Goal: Task Accomplishment & Management: Complete application form

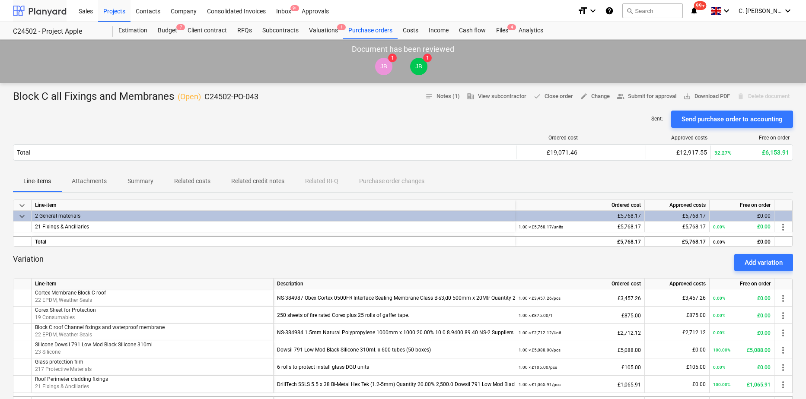
click at [49, 8] on div at bounding box center [40, 11] width 54 height 22
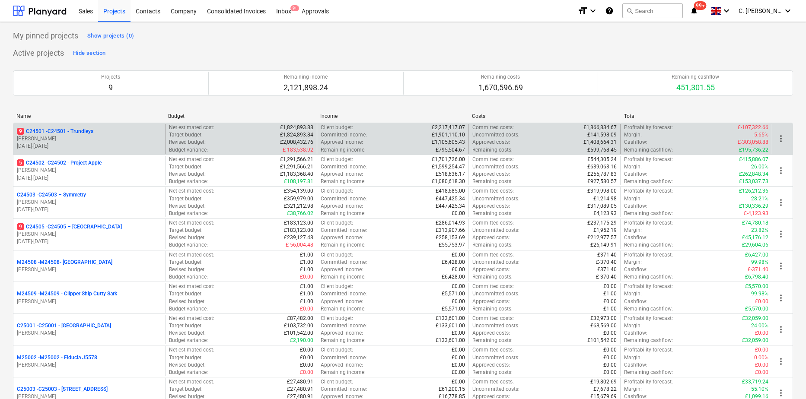
click at [57, 138] on p "[PERSON_NAME]" at bounding box center [89, 138] width 145 height 7
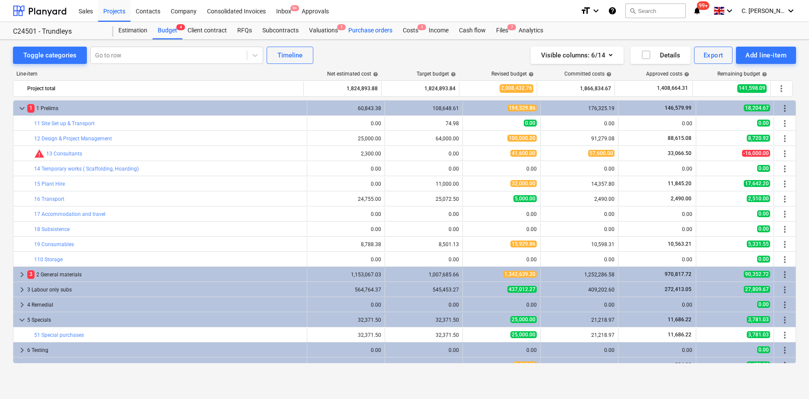
click at [372, 24] on div "Purchase orders" at bounding box center [370, 30] width 54 height 17
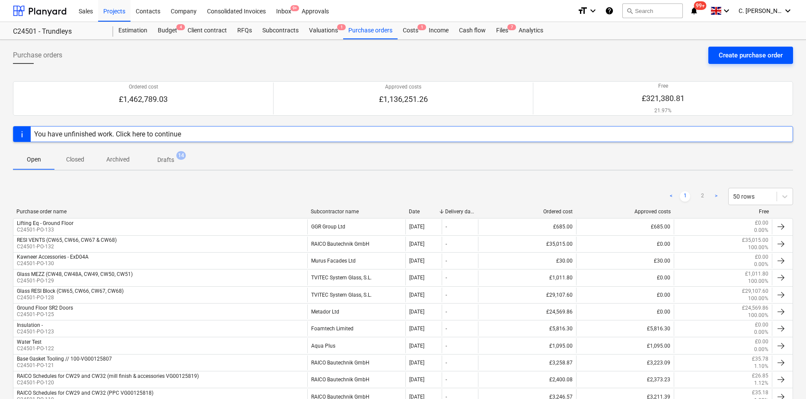
click at [731, 61] on div "Create purchase order" at bounding box center [750, 55] width 64 height 11
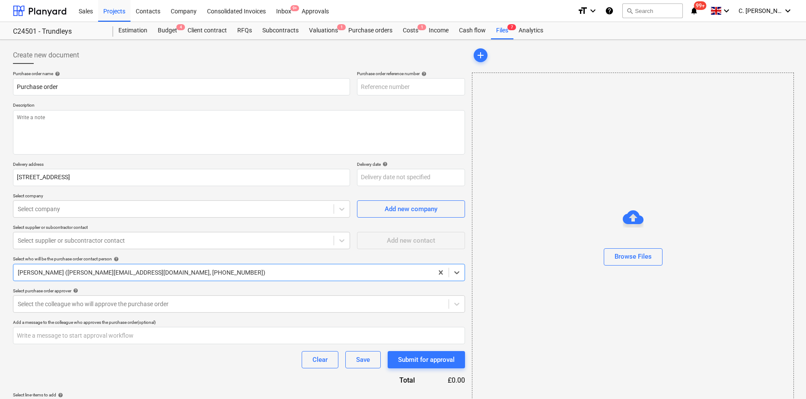
type textarea "x"
type input "C24501-PO-134"
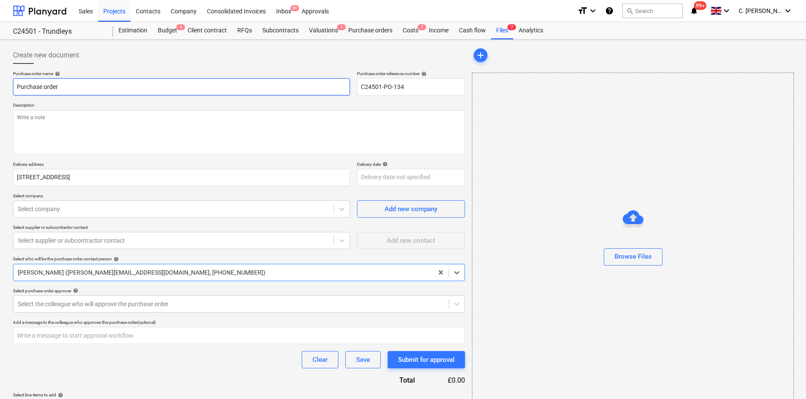
click at [74, 85] on input "Purchase order" at bounding box center [181, 86] width 337 height 17
drag, startPoint x: 84, startPoint y: 86, endPoint x: -101, endPoint y: 99, distance: 185.8
click at [0, 99] on html "Sales Projects Contacts Company Consolidated Invoices Inbox 9+ Approvals format…" at bounding box center [403, 199] width 806 height 399
type textarea "x"
type input "R"
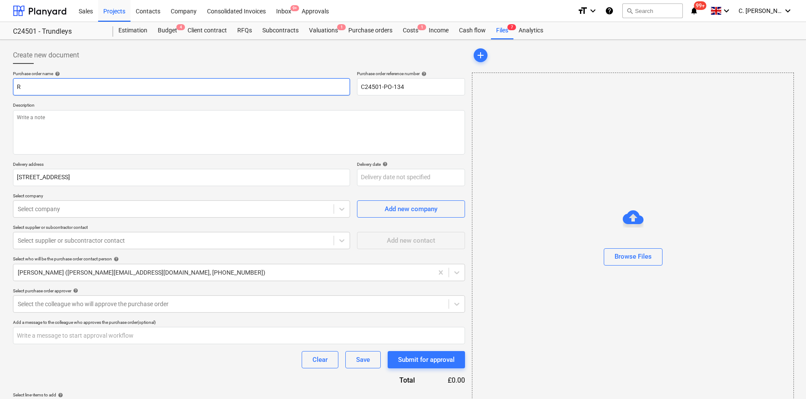
type textarea "x"
type input "Re"
type textarea "x"
type input "Ret"
type textarea "x"
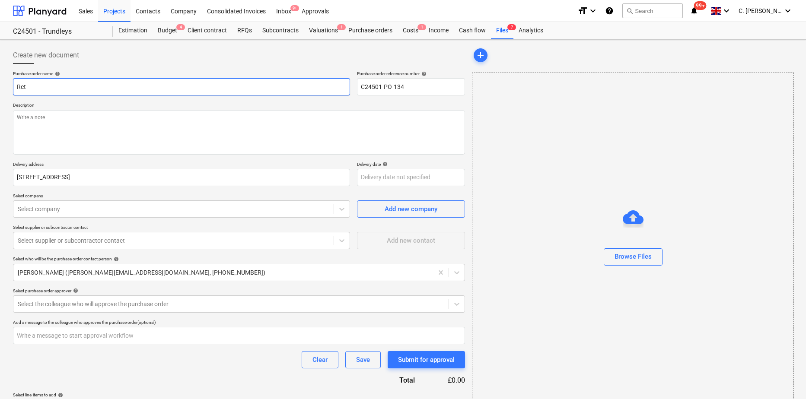
type input "[PERSON_NAME]"
type textarea "x"
type input "Retai"
type textarea "x"
type input "Retain"
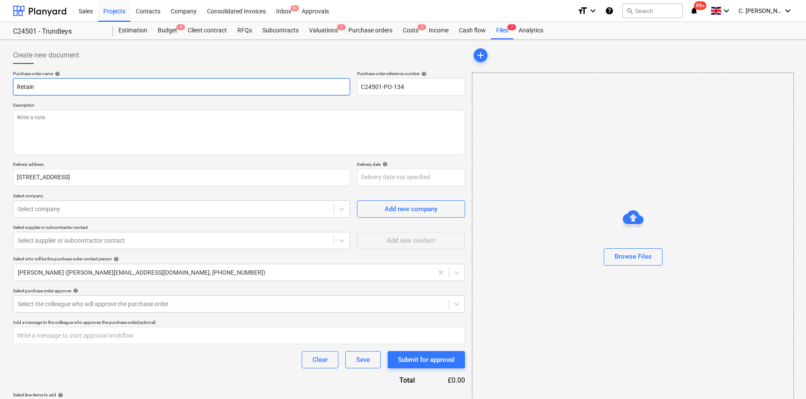
type textarea "x"
type input "Retaini"
type textarea "x"
type input "Retainin"
type textarea "x"
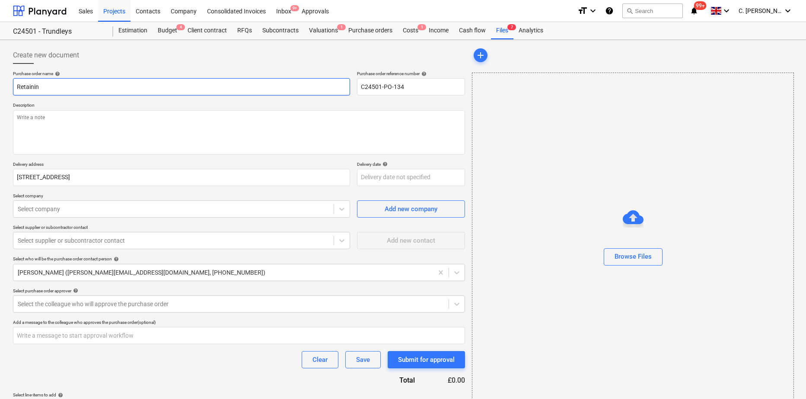
type input "Retaining"
type textarea "x"
type input "Retaining"
type textarea "x"
type input "Retaining C"
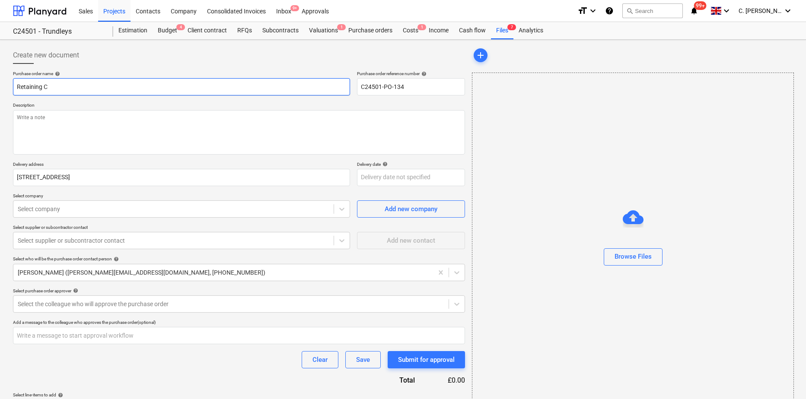
type textarea "x"
type input "Retaining Cl"
type textarea "x"
type input "Retaining Cli"
type textarea "x"
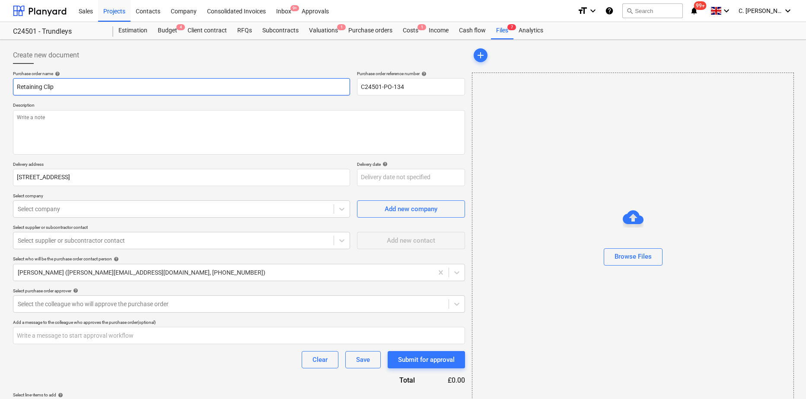
type input "Retaining Clips"
type textarea "x"
type input "Retaining Clips"
type textarea "x"
type input "Retaining Clips -"
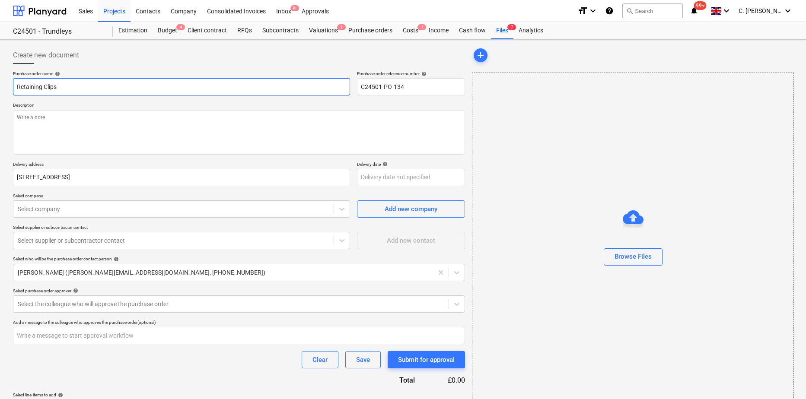
type textarea "x"
type input "Retaining Clips - R"
type textarea "x"
type input "Retaining Clips - RE"
type textarea "x"
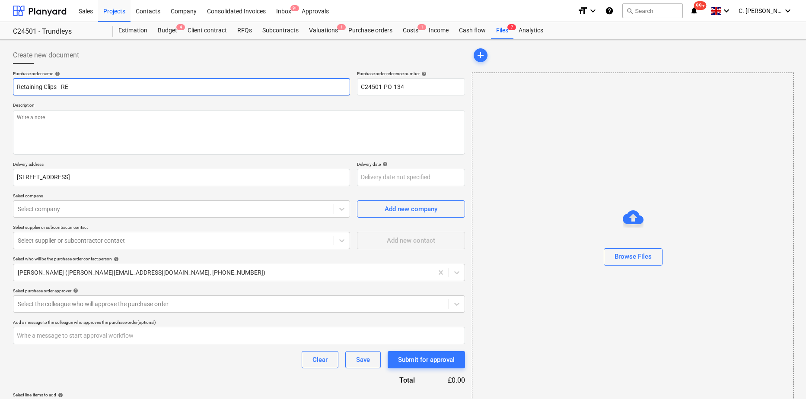
type input "Retaining Clips - RES"
type textarea "x"
type input "Retaining Clips - RESI"
drag, startPoint x: 94, startPoint y: 84, endPoint x: -19, endPoint y: 90, distance: 112.5
click at [0, 90] on html "Sales Projects Contacts Company Consolidated Invoices Inbox 9+ Approvals format…" at bounding box center [403, 199] width 806 height 399
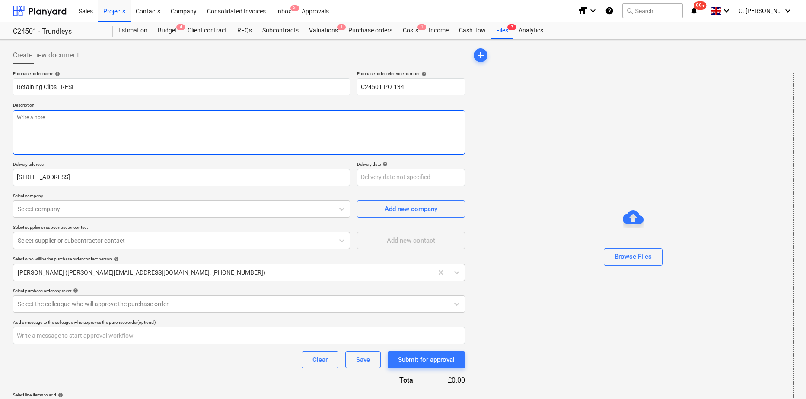
click at [102, 140] on textarea at bounding box center [239, 132] width 452 height 44
paste textarea "Retaining Clips - RESI"
type textarea "x"
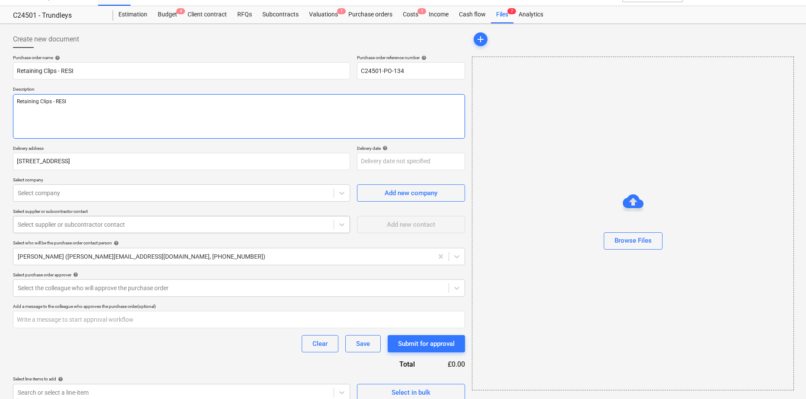
scroll to position [25, 0]
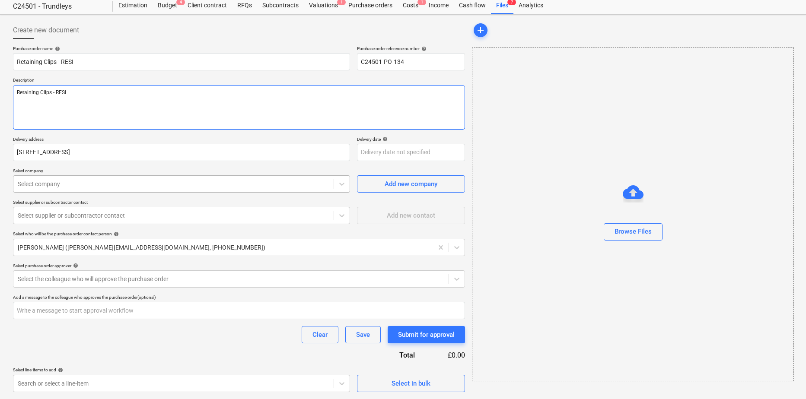
type textarea "Retaining Clips - RESI"
type textarea "x"
click at [55, 184] on div at bounding box center [173, 184] width 311 height 9
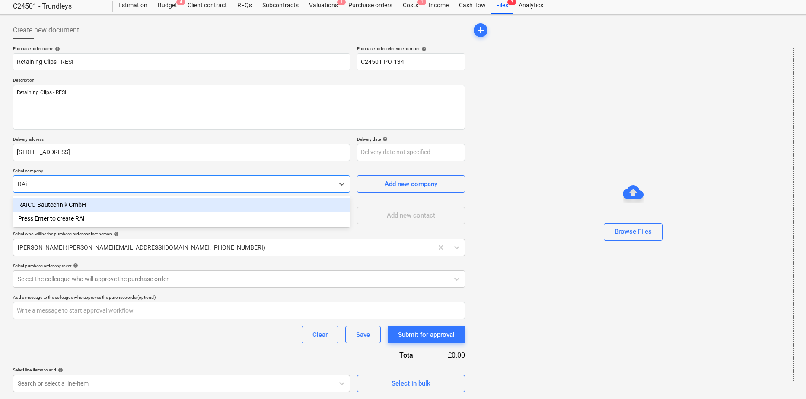
type input "[DEMOGRAPHIC_DATA]"
click at [63, 204] on div "RAICO Bautechnik GmbH" at bounding box center [181, 205] width 337 height 14
type textarea "x"
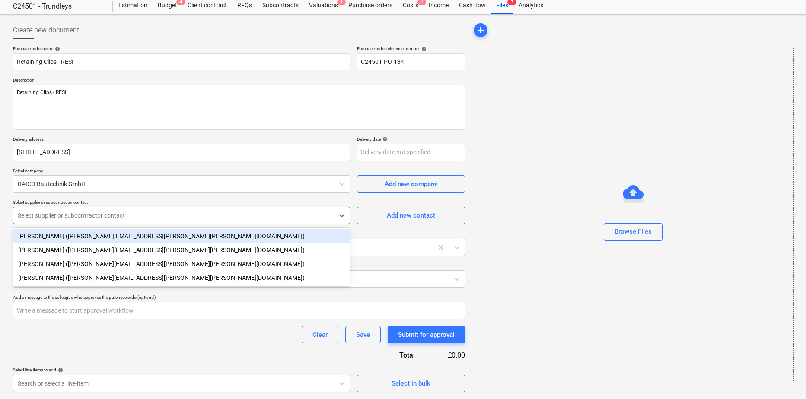
click at [54, 217] on div at bounding box center [173, 215] width 311 height 9
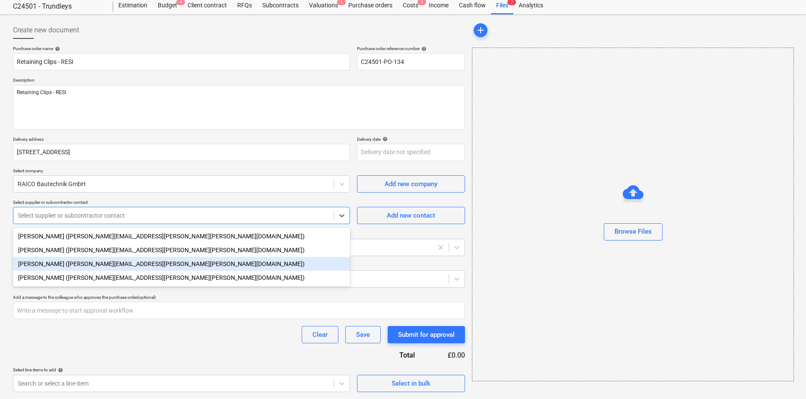
click at [28, 265] on div "[PERSON_NAME] ([PERSON_NAME][EMAIL_ADDRESS][PERSON_NAME][PERSON_NAME][DOMAIN_NA…" at bounding box center [181, 264] width 337 height 14
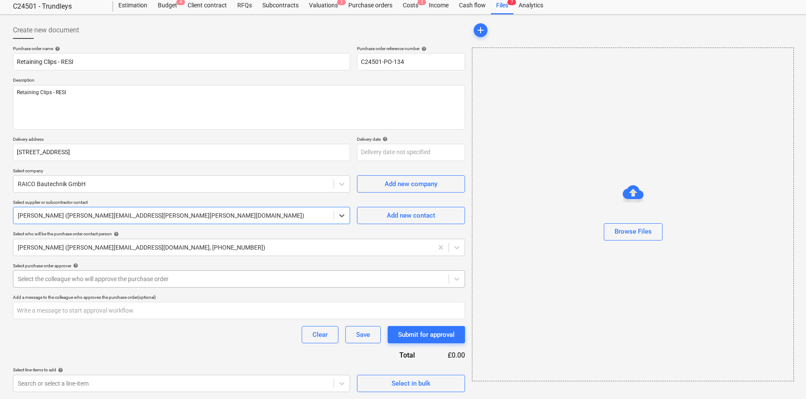
click at [43, 279] on div at bounding box center [231, 279] width 426 height 9
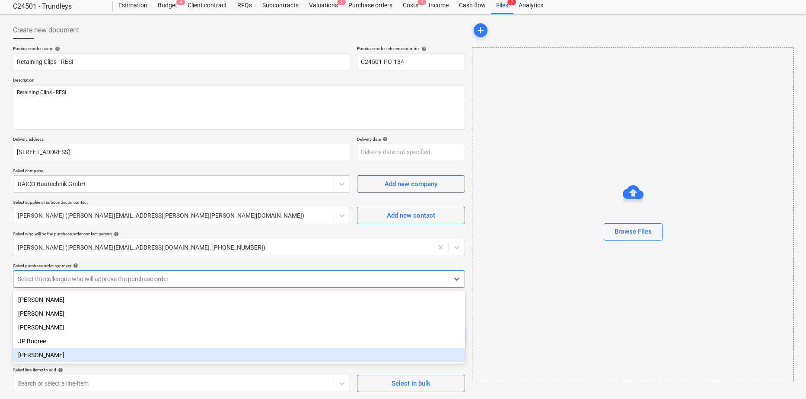
click at [45, 357] on div "[PERSON_NAME]" at bounding box center [239, 355] width 452 height 14
type textarea "x"
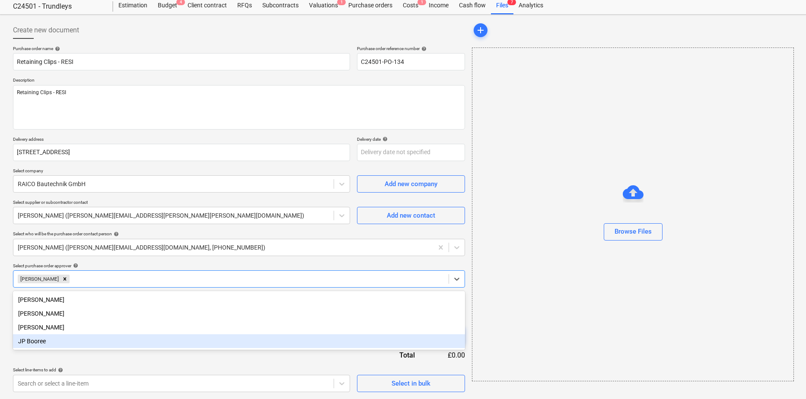
click at [125, 369] on div "Select line-items to add help" at bounding box center [181, 370] width 337 height 6
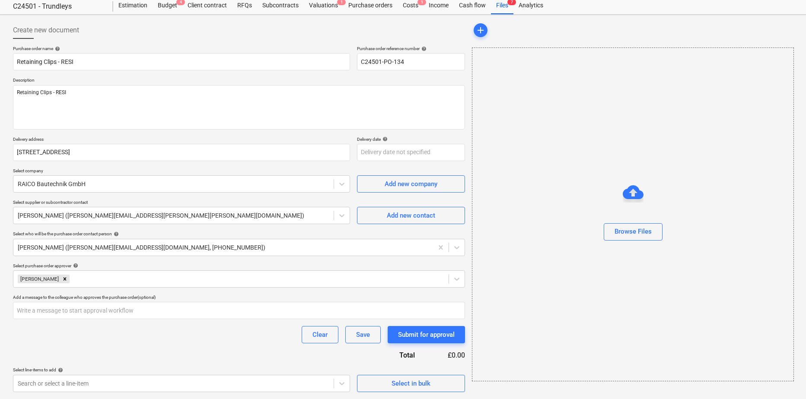
click at [159, 343] on div "Clear Save Submit for approval" at bounding box center [239, 334] width 452 height 17
click at [101, 374] on body "Sales Projects Contacts Company Consolidated Invoices Inbox 9+ Approvals format…" at bounding box center [403, 174] width 806 height 399
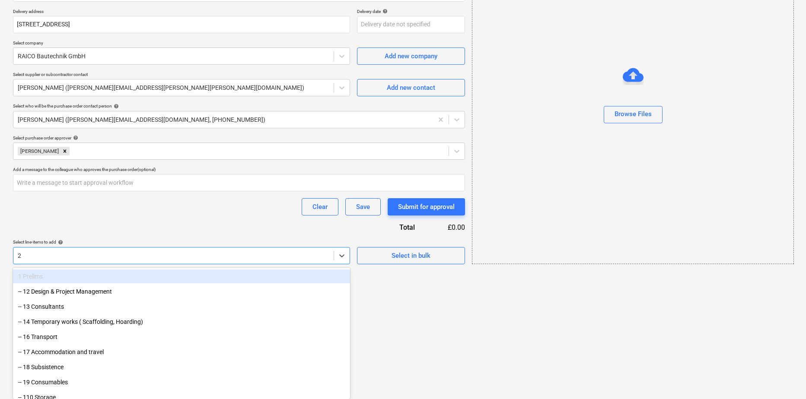
type input "21"
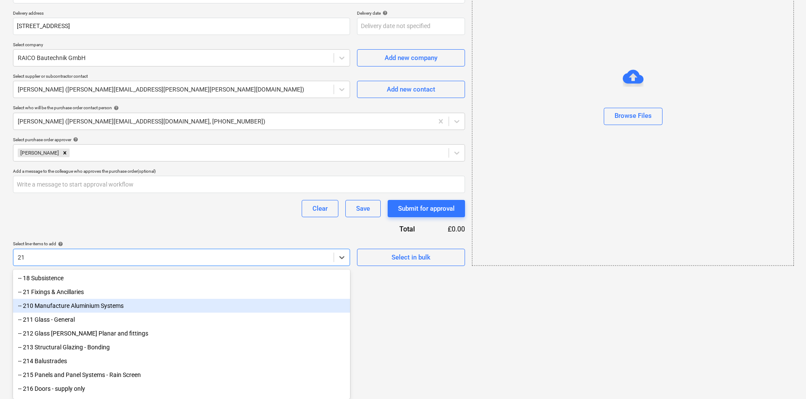
click at [105, 303] on div "-- 210 Manufacture Aluminium Systems" at bounding box center [181, 306] width 337 height 14
type textarea "x"
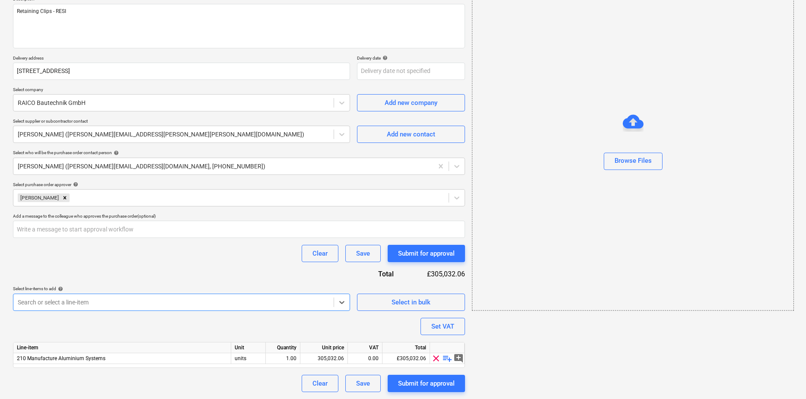
scroll to position [106, 0]
type textarea "x"
click at [135, 360] on div "210 Manufacture Aluminium Systems" at bounding box center [122, 358] width 218 height 11
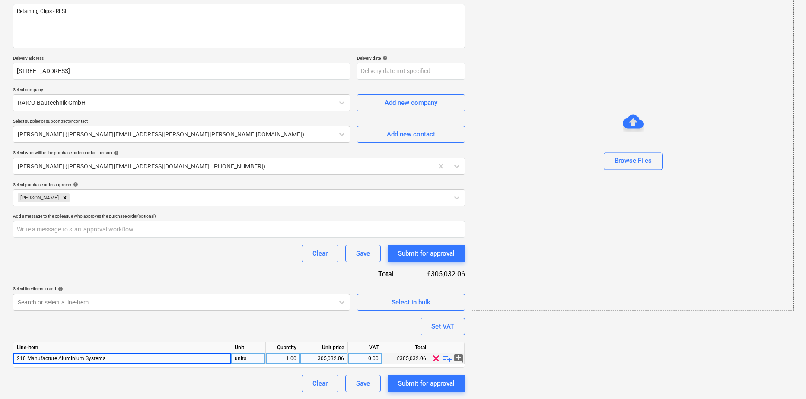
click at [125, 358] on div "210 Manufacture Aluminium Systems" at bounding box center [122, 358] width 218 height 11
click at [110, 293] on body "Sales Projects Contacts Company Consolidated Invoices Inbox 9+ Approvals format…" at bounding box center [403, 93] width 806 height 399
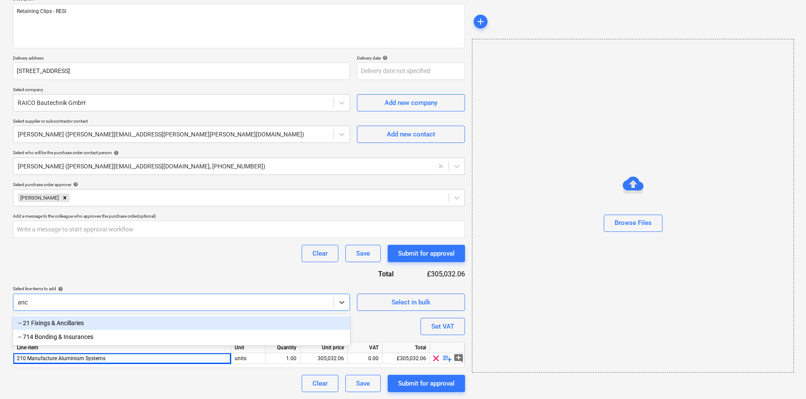
type input "anci"
click at [61, 322] on div "-- 21 Fixings & Ancillaries" at bounding box center [181, 323] width 337 height 14
type textarea "x"
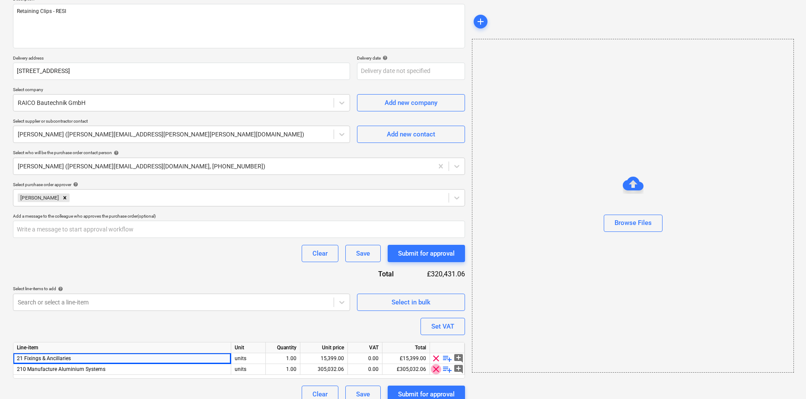
click at [436, 369] on span "clear" at bounding box center [436, 369] width 10 height 10
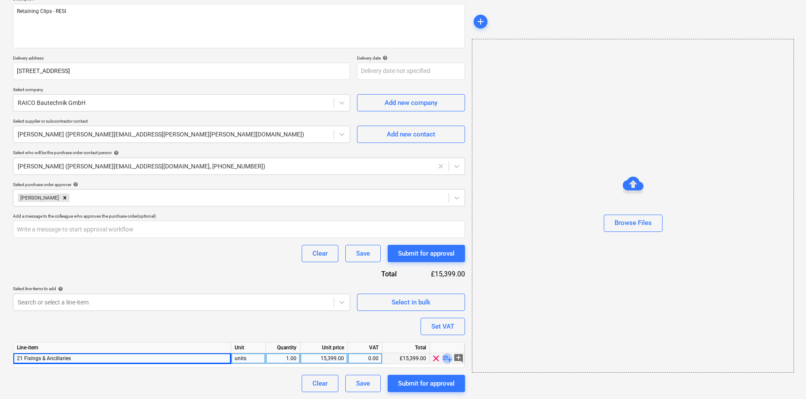
click at [446, 359] on span "playlist_add" at bounding box center [447, 358] width 10 height 10
type textarea "x"
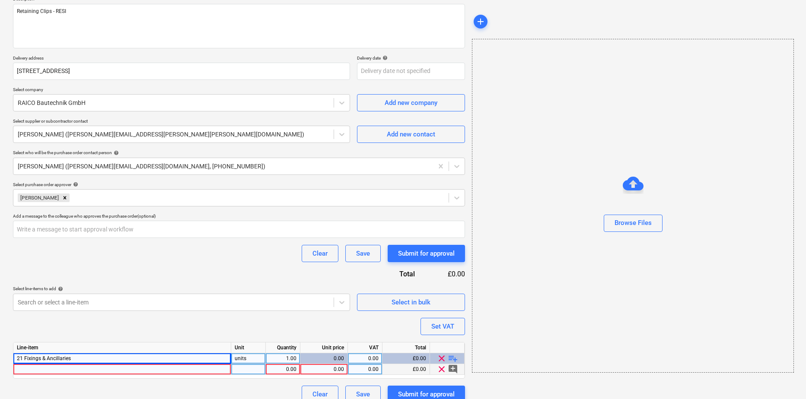
click at [37, 371] on div at bounding box center [122, 369] width 218 height 11
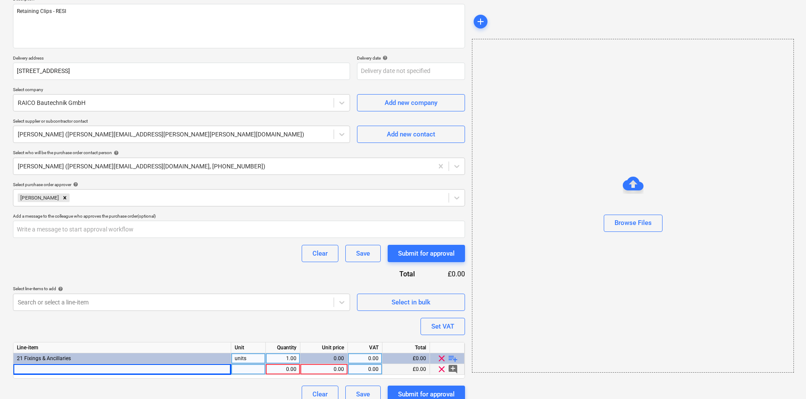
click at [334, 370] on div "0.00" at bounding box center [324, 369] width 40 height 11
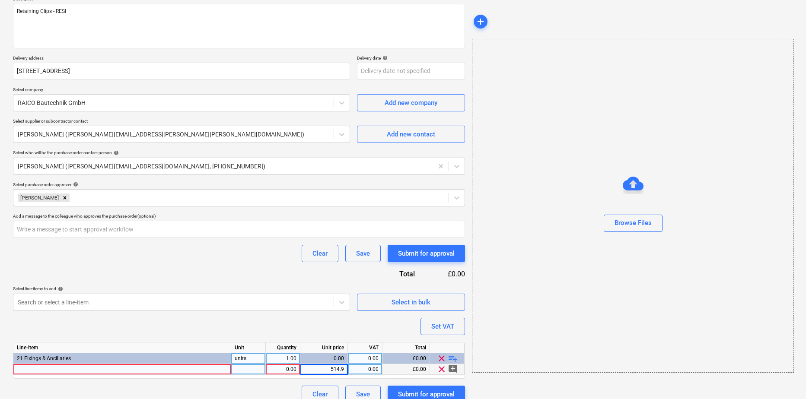
type input "514.97"
type textarea "x"
click at [66, 370] on div at bounding box center [122, 369] width 218 height 11
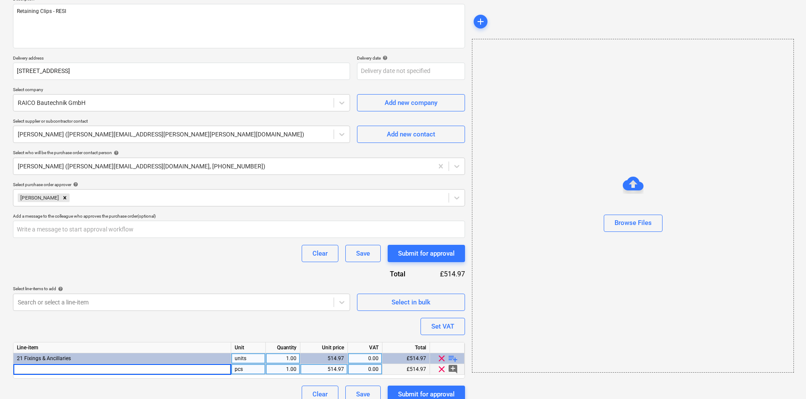
type input "Stainless steel terminal clamp 48/20, bright rolled"
type textarea "x"
click at [293, 372] on div "1.00" at bounding box center [282, 369] width 27 height 11
click at [256, 369] on div "pcs" at bounding box center [248, 369] width 35 height 11
type input "PU"
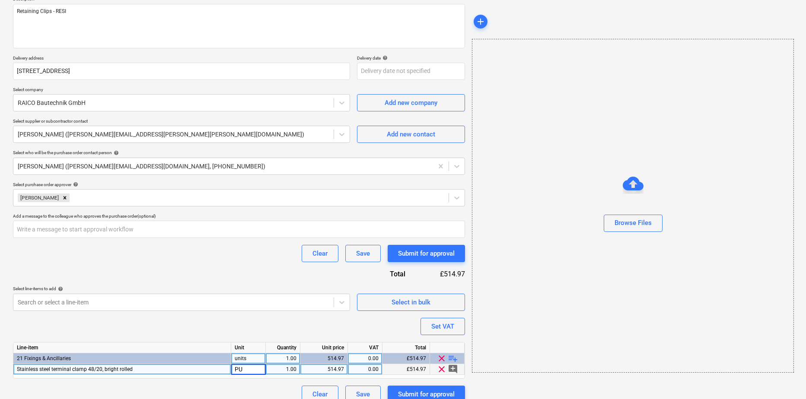
type textarea "x"
click at [289, 369] on div "1.00" at bounding box center [282, 369] width 27 height 11
type input "6"
type textarea "x"
drag, startPoint x: 318, startPoint y: 371, endPoint x: 380, endPoint y: 371, distance: 61.3
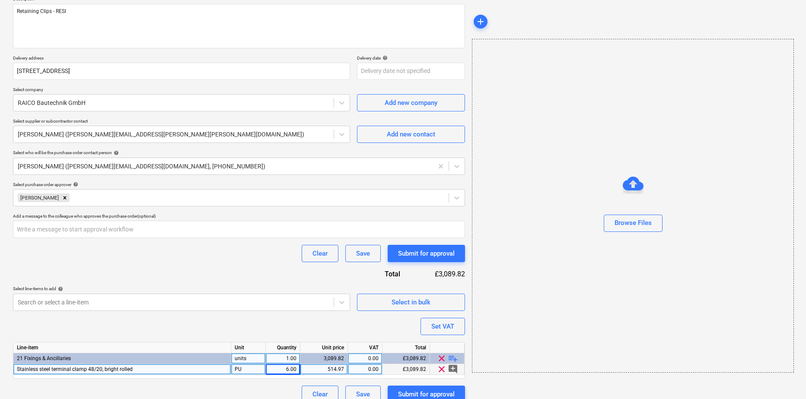
click at [0, 0] on div "Stainless steel terminal clamp 48/20, bright rolled PU 6.00 514.97 0.00 £3,089.…" at bounding box center [0, 0] width 0 height 0
click at [245, 369] on div "PU" at bounding box center [248, 369] width 35 height 11
type input "Unit"
type textarea "x"
click at [291, 372] on div "6.00" at bounding box center [282, 369] width 27 height 11
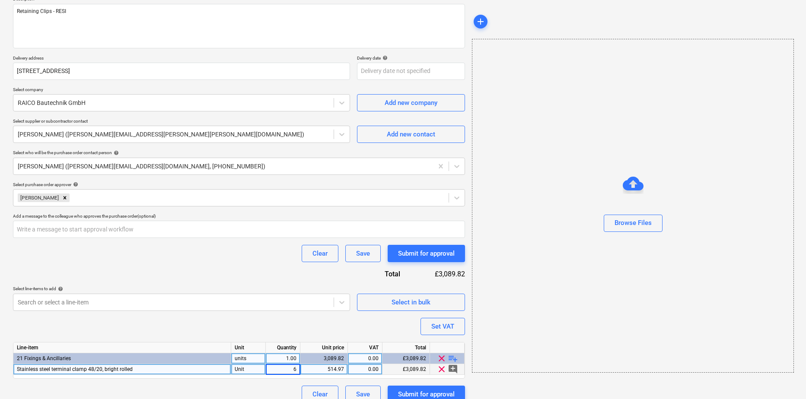
type input "1"
click at [331, 370] on div "514.97" at bounding box center [324, 369] width 40 height 11
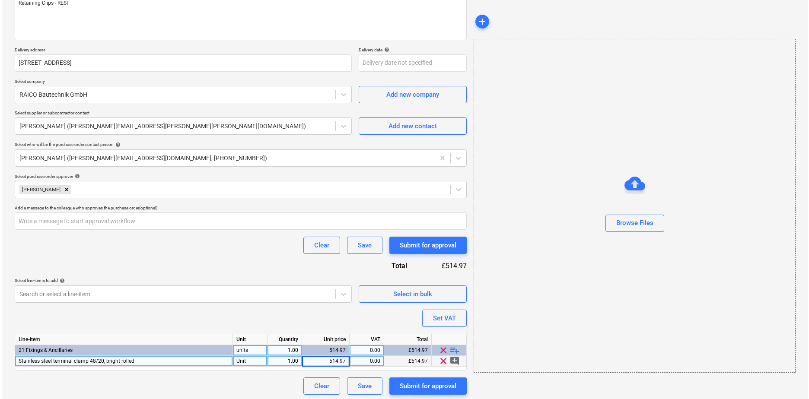
scroll to position [117, 0]
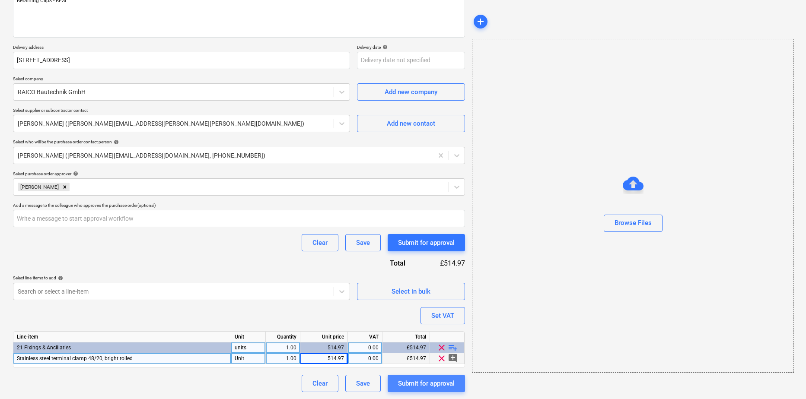
click at [406, 381] on div "Submit for approval" at bounding box center [426, 383] width 57 height 11
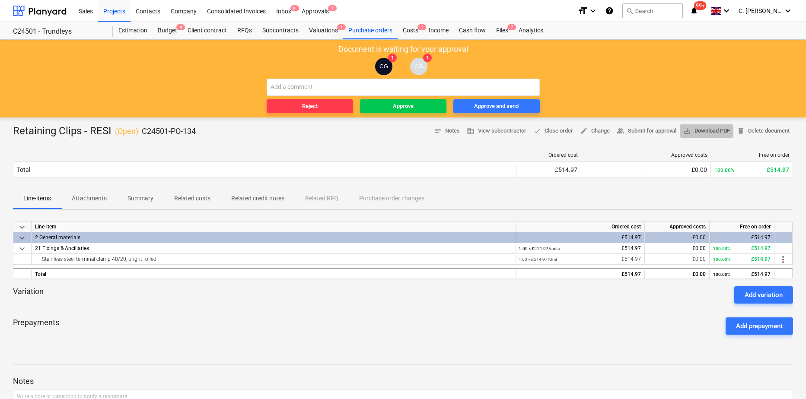
click at [719, 130] on span "save_alt Download PDF" at bounding box center [706, 131] width 47 height 10
click at [712, 131] on span "save_alt Download PDF" at bounding box center [706, 131] width 47 height 10
click at [13, 10] on div "Sales Projects Contacts Company Consolidated Invoices Inbox 9+ Approvals 1 form…" at bounding box center [403, 11] width 806 height 22
click at [51, 10] on div at bounding box center [40, 11] width 54 height 22
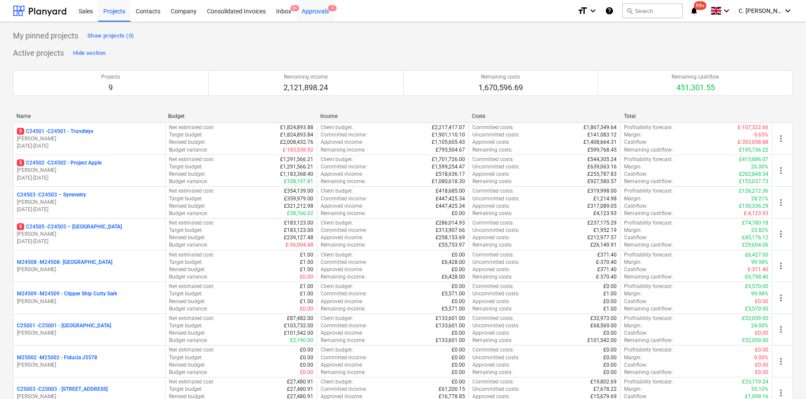
click at [313, 16] on div "Approvals 1" at bounding box center [315, 11] width 38 height 22
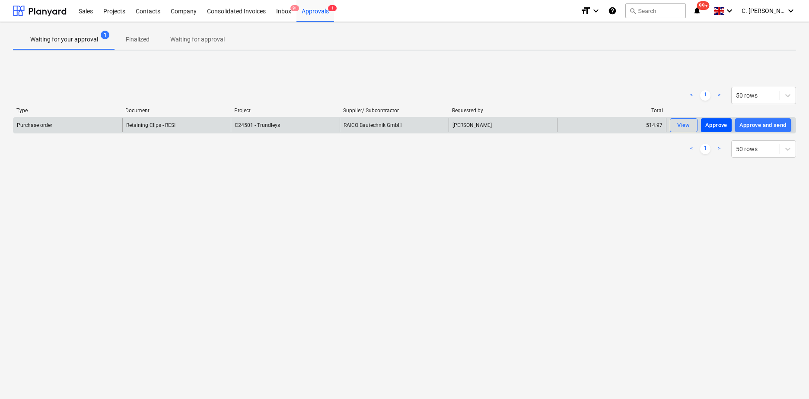
click at [722, 125] on div "Approve" at bounding box center [716, 126] width 22 height 10
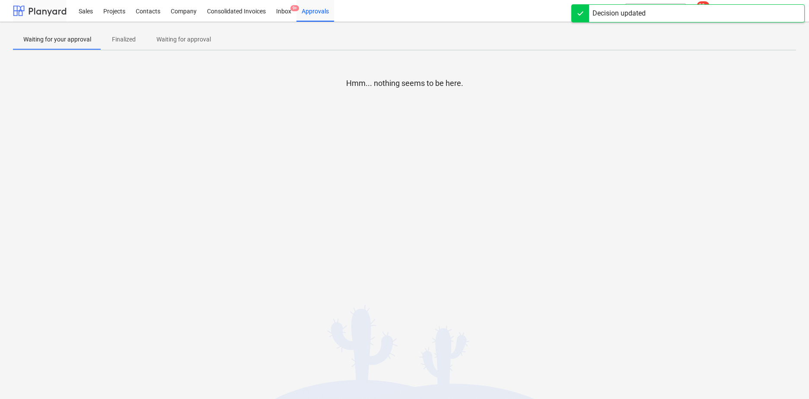
click at [46, 13] on div at bounding box center [40, 11] width 54 height 22
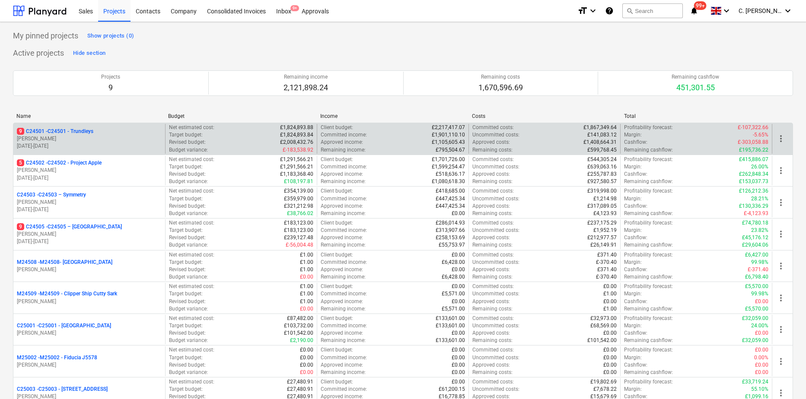
click at [141, 139] on p "[PERSON_NAME]" at bounding box center [89, 138] width 145 height 7
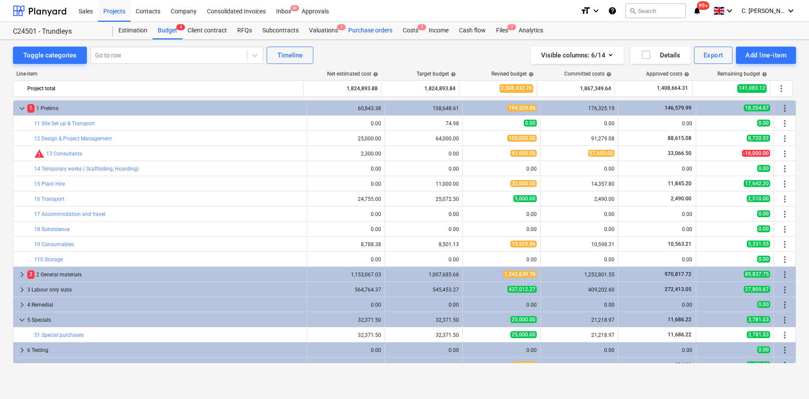
click at [372, 28] on div "Purchase orders" at bounding box center [370, 30] width 54 height 17
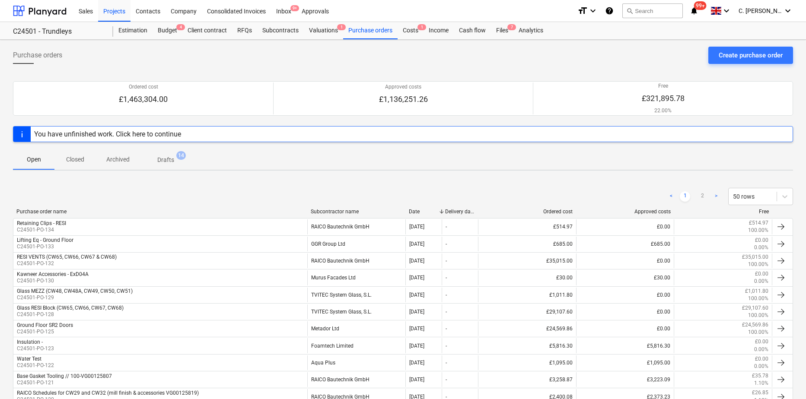
click at [360, 212] on div "Subcontractor name" at bounding box center [356, 212] width 91 height 6
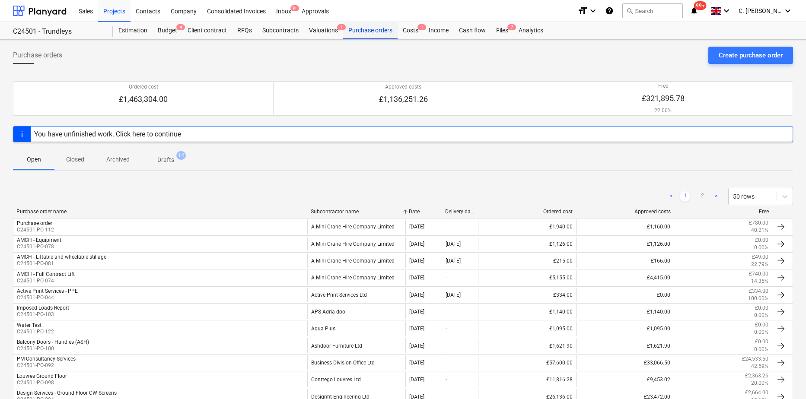
click at [380, 29] on div "Purchase orders" at bounding box center [370, 30] width 54 height 17
click at [750, 54] on div "Create purchase order" at bounding box center [750, 55] width 64 height 11
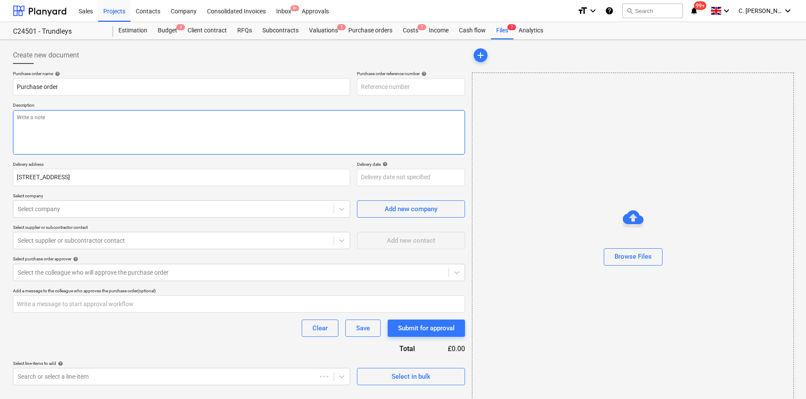
type textarea "x"
type input "C24501-PO-135"
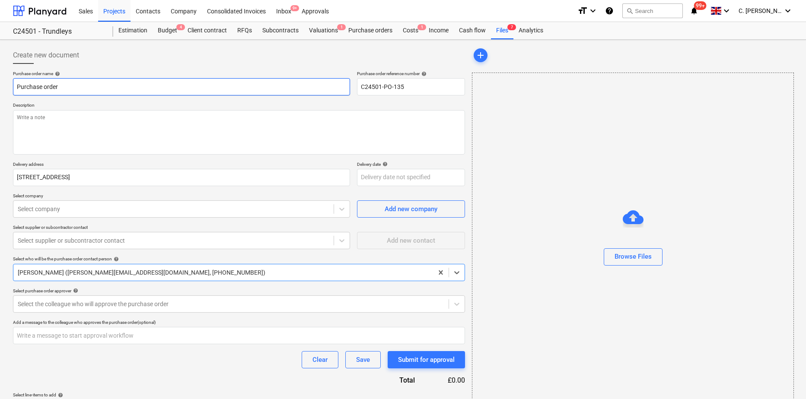
drag, startPoint x: 71, startPoint y: 88, endPoint x: 80, endPoint y: 88, distance: 9.1
click at [71, 88] on input "Purchase order" at bounding box center [181, 86] width 337 height 17
drag, startPoint x: 105, startPoint y: 88, endPoint x: -31, endPoint y: 86, distance: 136.1
click at [0, 86] on html "Sales Projects Contacts Company Consolidated Invoices Inbox 9+ Approvals format…" at bounding box center [403, 199] width 806 height 399
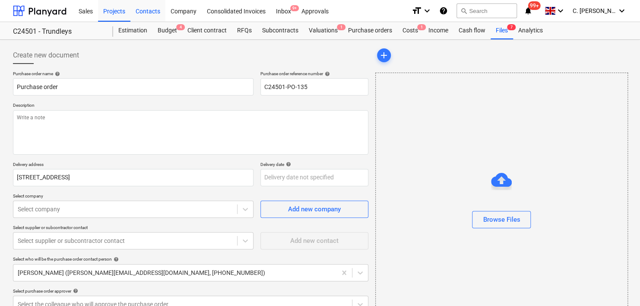
type textarea "x"
